Goal: Check status: Check status

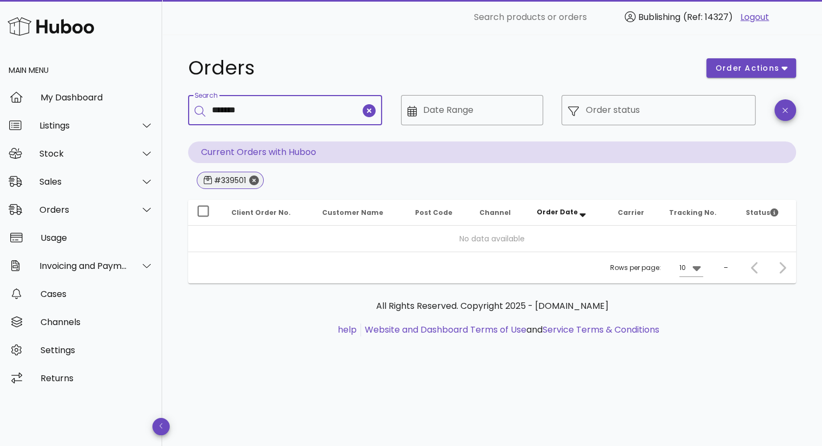
type input "*******"
click at [253, 182] on icon "Close" at bounding box center [254, 181] width 10 height 10
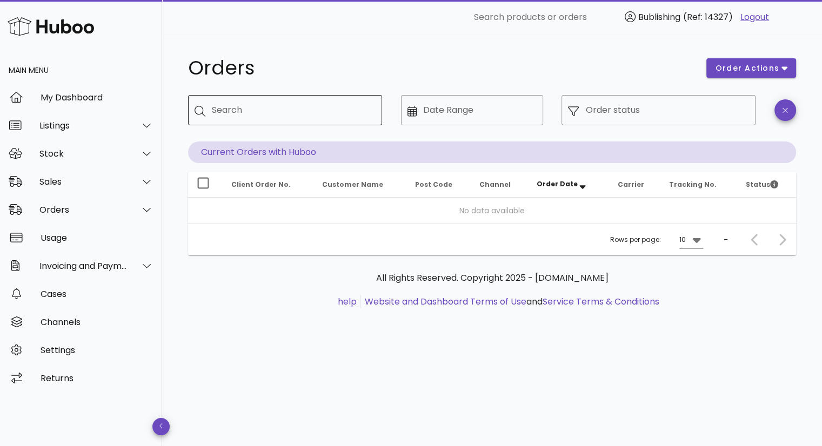
click at [307, 111] on input "Search" at bounding box center [293, 110] width 162 height 17
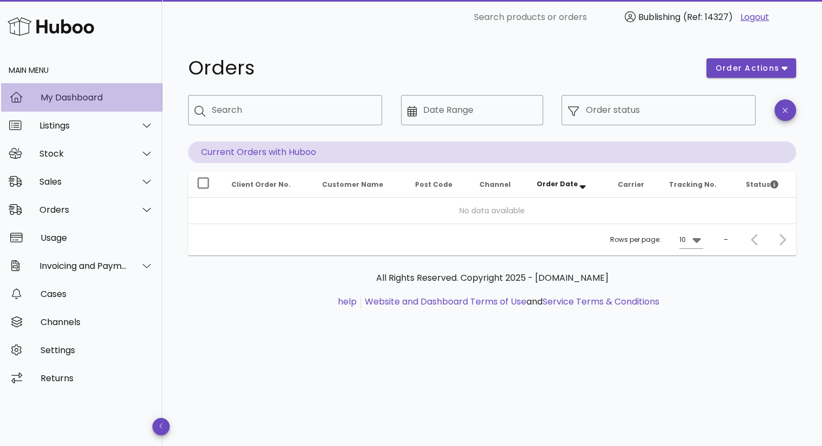
click at [51, 92] on div "My Dashboard" at bounding box center [97, 97] width 113 height 10
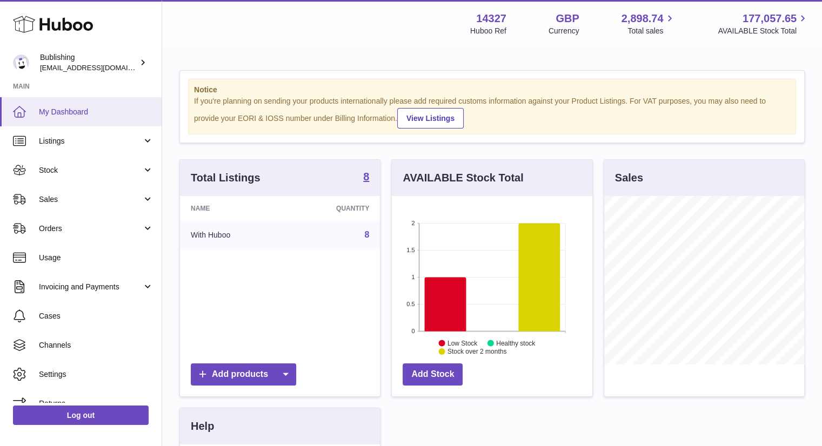
scroll to position [169, 201]
click at [83, 142] on span "Listings" at bounding box center [90, 141] width 103 height 10
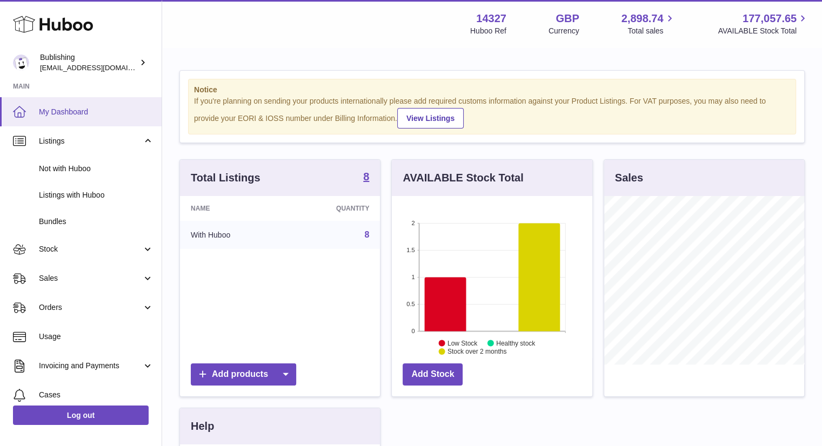
click at [101, 107] on span "My Dashboard" at bounding box center [96, 112] width 115 height 10
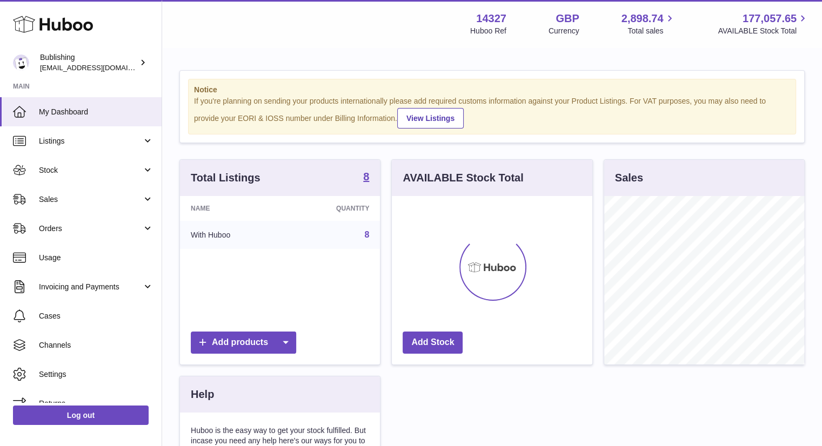
scroll to position [169, 201]
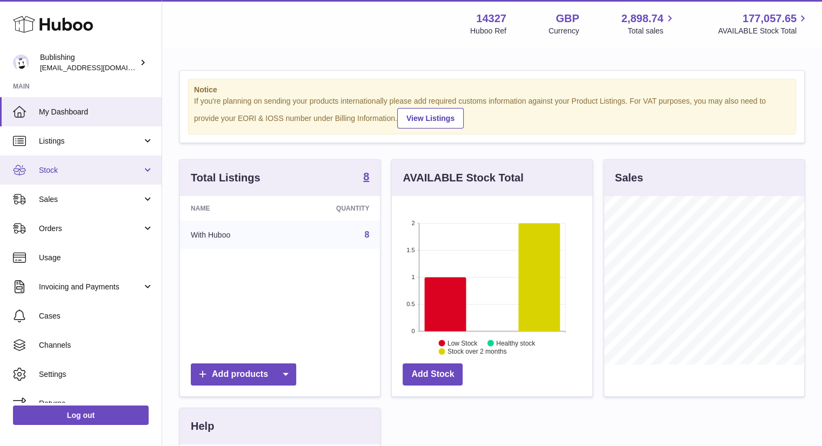
click at [71, 178] on link "Stock" at bounding box center [81, 170] width 162 height 29
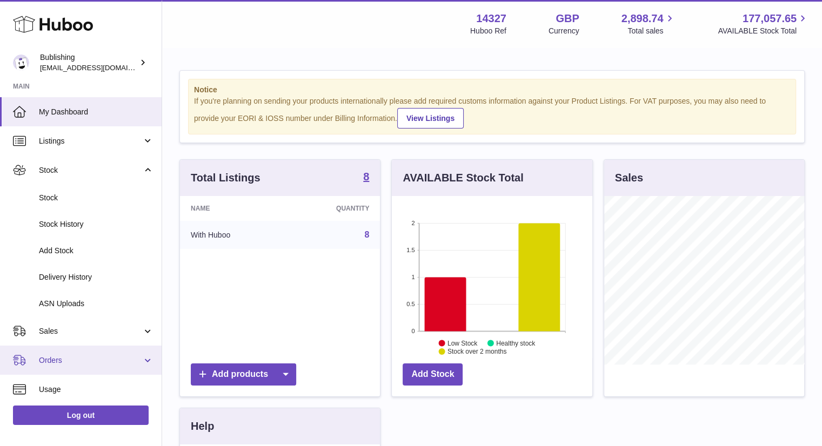
click at [70, 357] on span "Orders" at bounding box center [90, 361] width 103 height 10
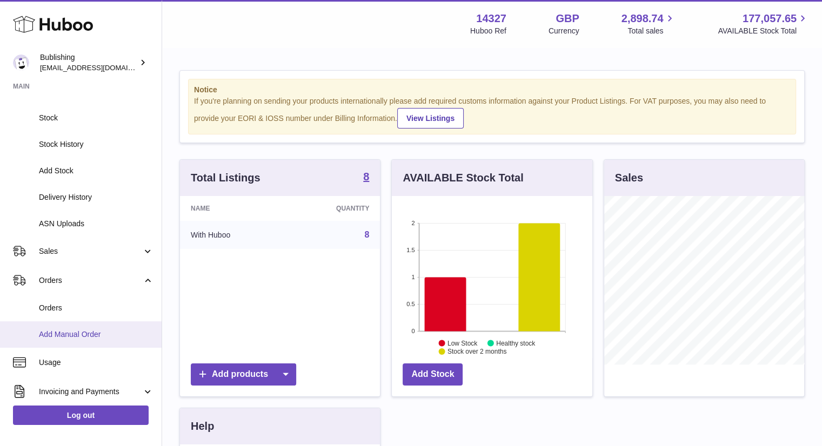
scroll to position [108, 0]
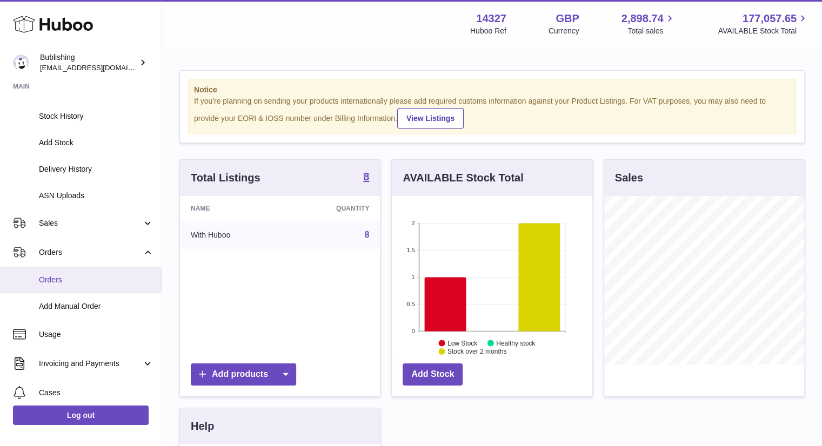
click at [84, 284] on span "Orders" at bounding box center [96, 280] width 115 height 10
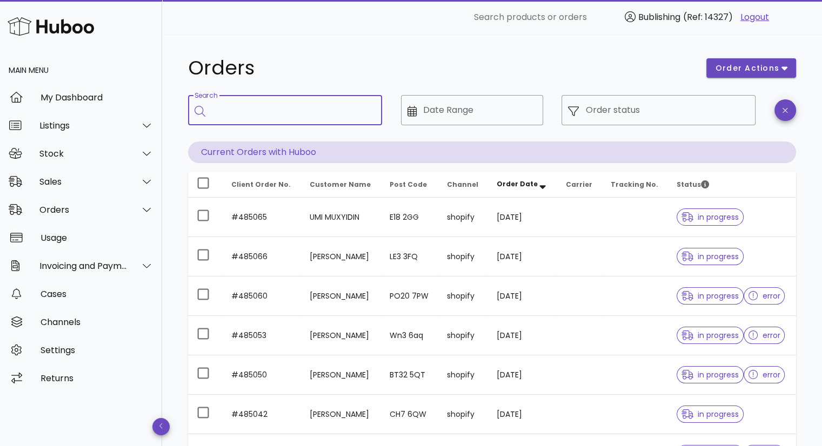
click at [328, 113] on input "Search" at bounding box center [293, 110] width 162 height 17
paste input "*******"
type input "*******"
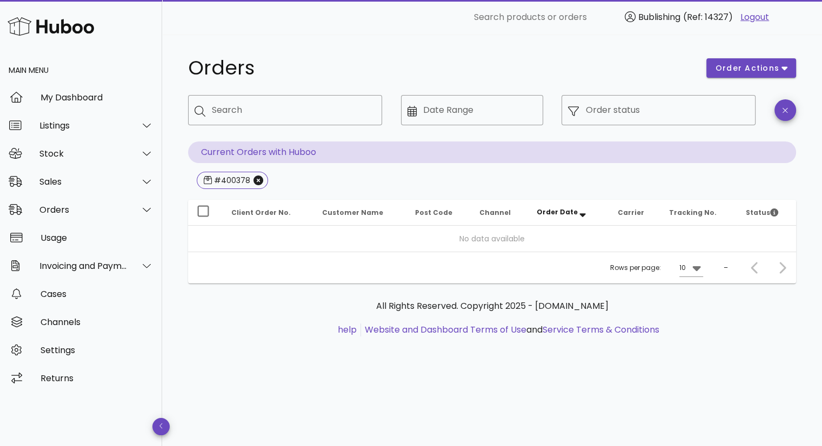
click at [784, 342] on div "All Rights Reserved. Copyright 2025 - [DOMAIN_NAME] help Website and Dashboard …" at bounding box center [492, 324] width 608 height 81
click at [258, 177] on icon "Close" at bounding box center [258, 181] width 10 height 10
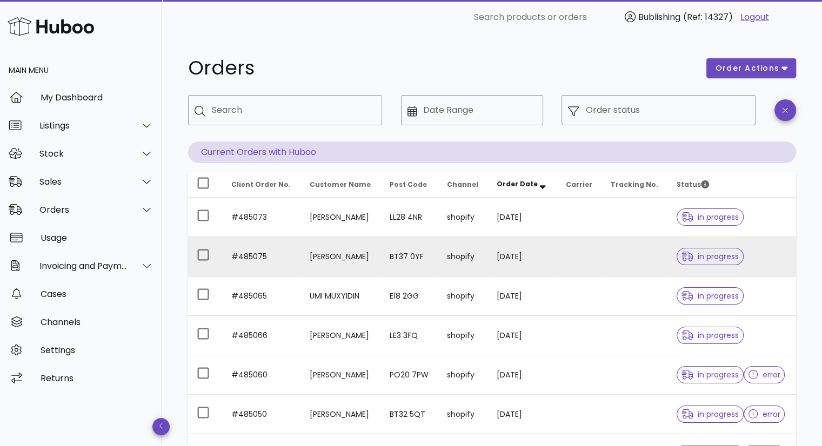
click at [249, 253] on td "#485075" at bounding box center [262, 256] width 78 height 39
